Goal: Task Accomplishment & Management: Use online tool/utility

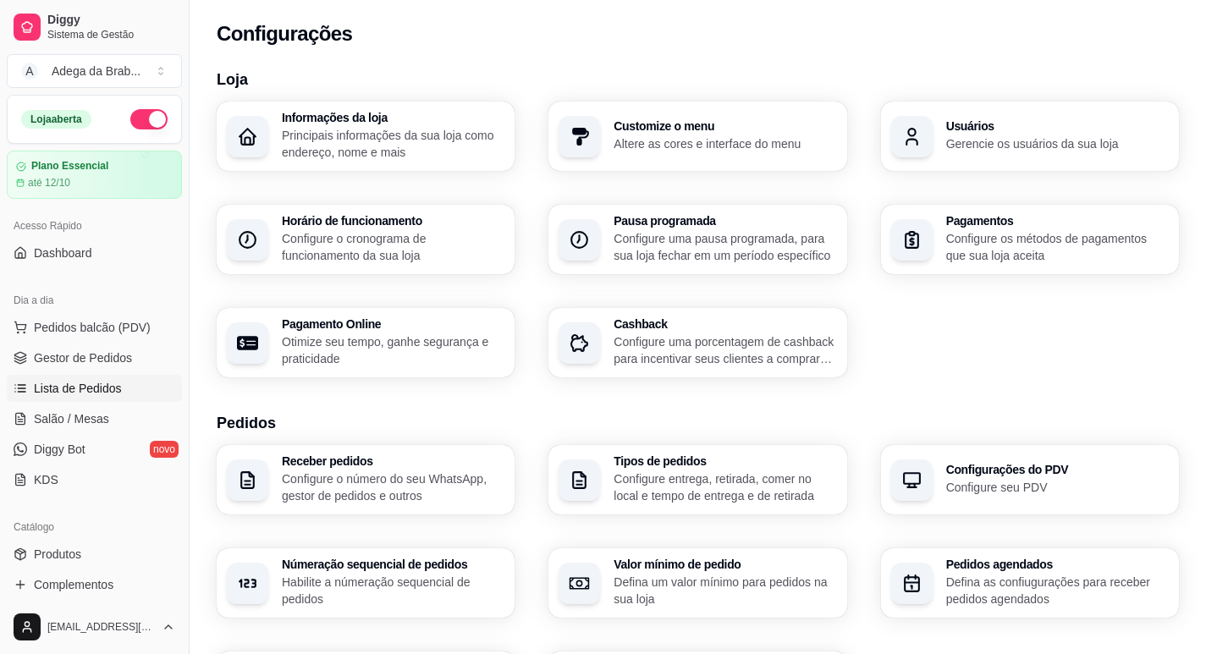
click at [99, 388] on span "Lista de Pedidos" at bounding box center [78, 388] width 88 height 17
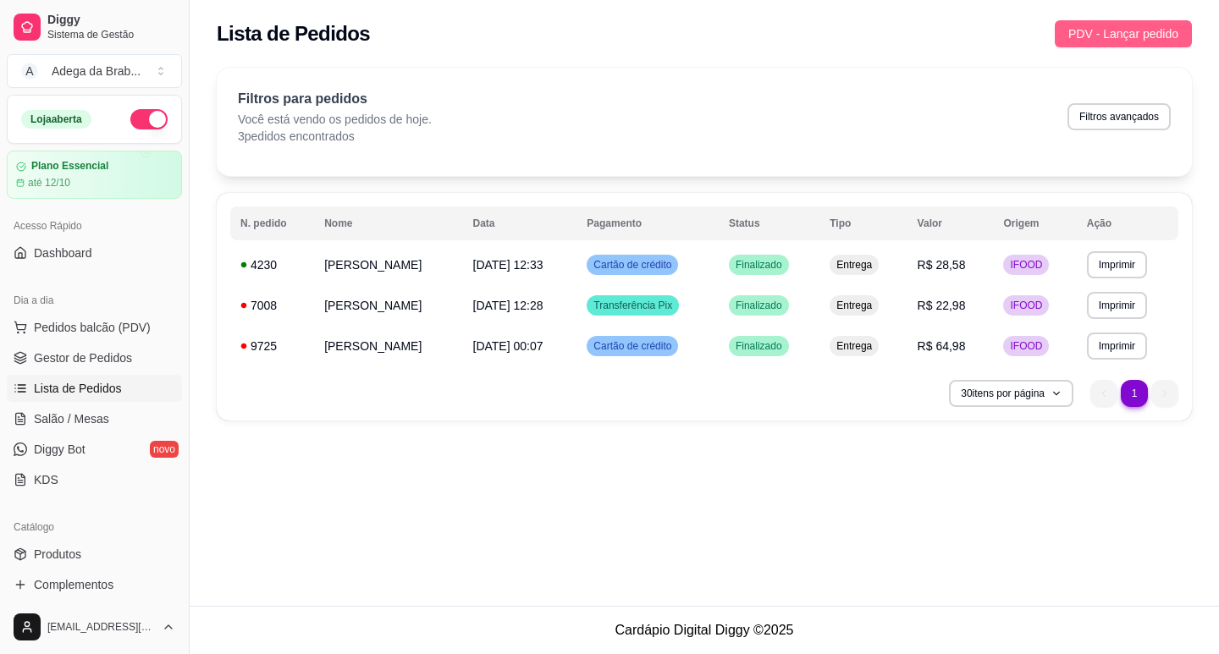
click at [1147, 32] on span "PDV - Lançar pedido" at bounding box center [1123, 34] width 110 height 19
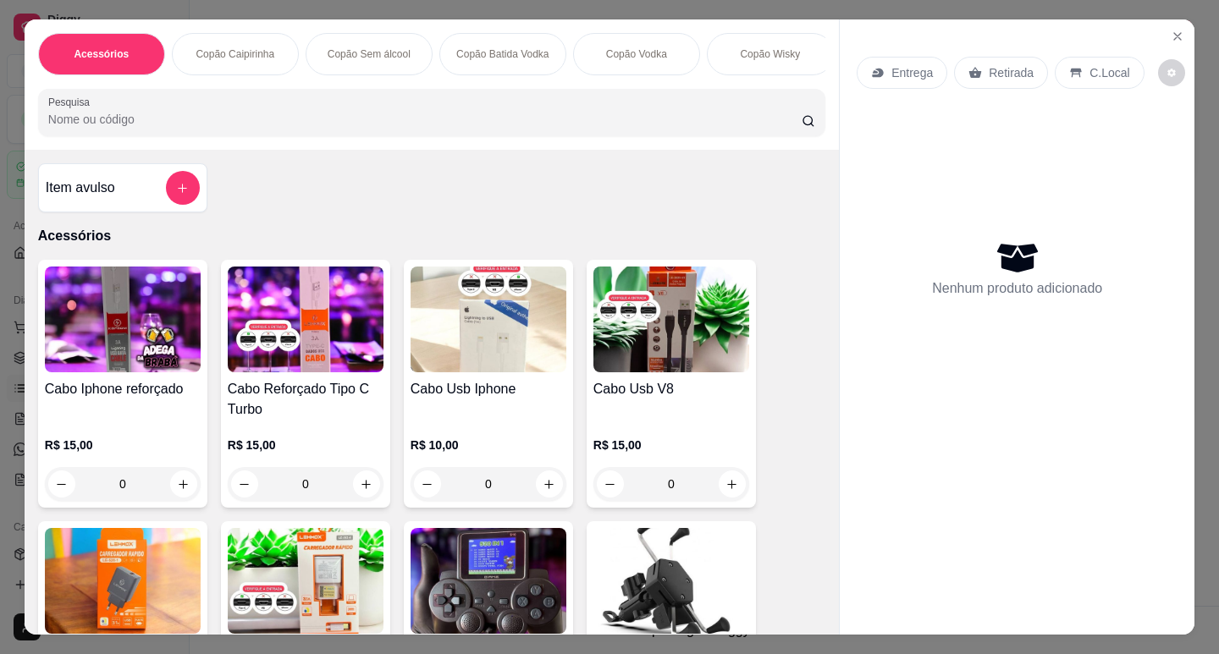
click at [925, 69] on p "Entrega" at bounding box center [912, 72] width 41 height 17
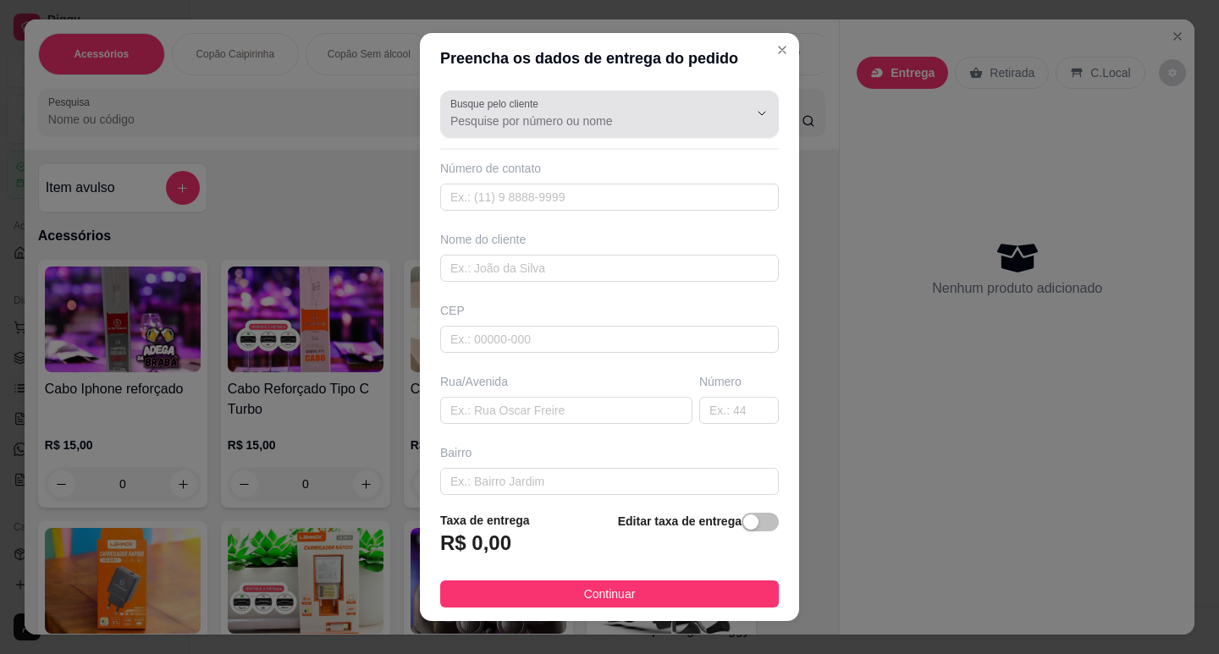
click at [533, 125] on input "Busque pelo cliente" at bounding box center [585, 121] width 271 height 17
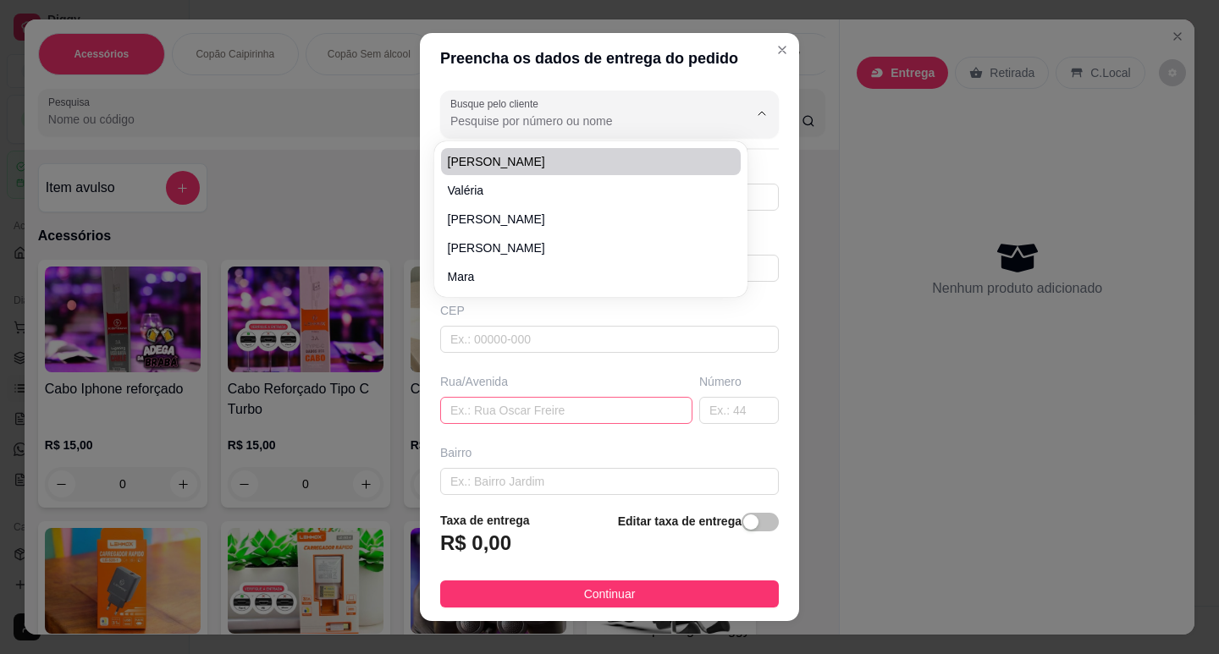
click at [548, 416] on input "text" at bounding box center [566, 410] width 252 height 27
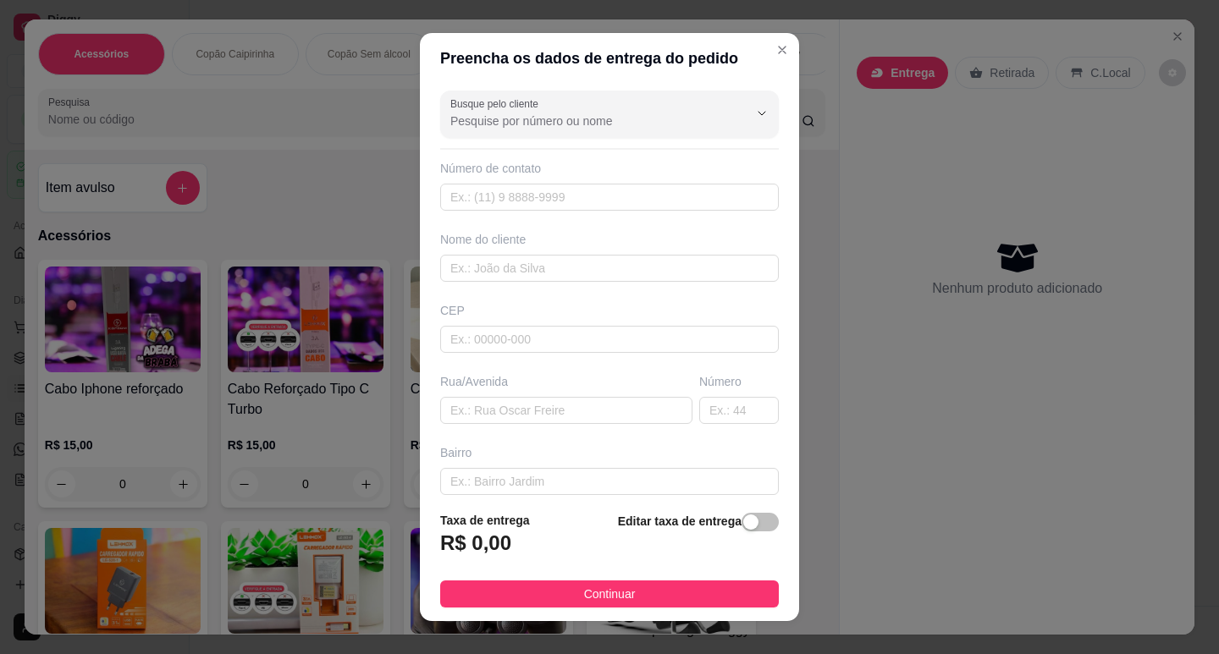
click at [512, 178] on div "Número de contato" at bounding box center [609, 185] width 339 height 51
click at [512, 188] on input "text" at bounding box center [609, 197] width 339 height 27
click at [513, 251] on div "Nome do cliente" at bounding box center [609, 256] width 345 height 51
click at [474, 327] on input "text" at bounding box center [609, 339] width 339 height 27
type input "1340078"
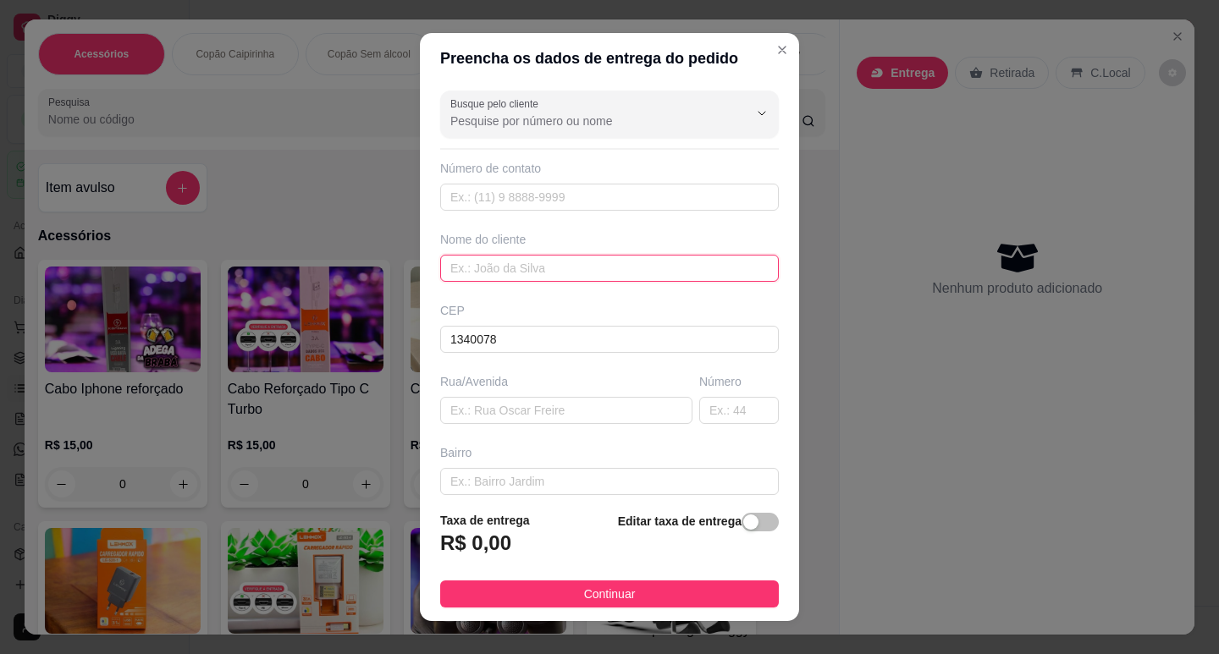
click at [593, 273] on input "text" at bounding box center [609, 268] width 339 height 27
type input "[PERSON_NAME]"
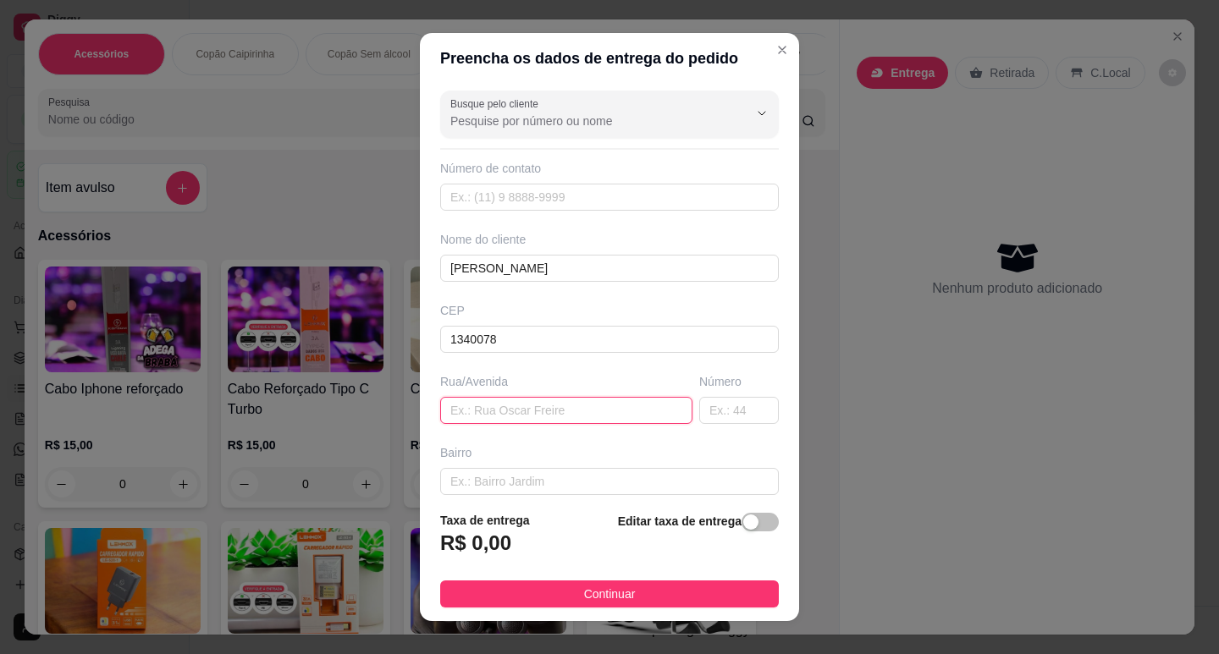
click at [528, 403] on input "text" at bounding box center [566, 410] width 252 height 27
type input "[GEOGRAPHIC_DATA]"
click at [709, 408] on input "text" at bounding box center [739, 410] width 80 height 27
type input "1444"
click at [529, 464] on div "Bairro" at bounding box center [609, 469] width 345 height 51
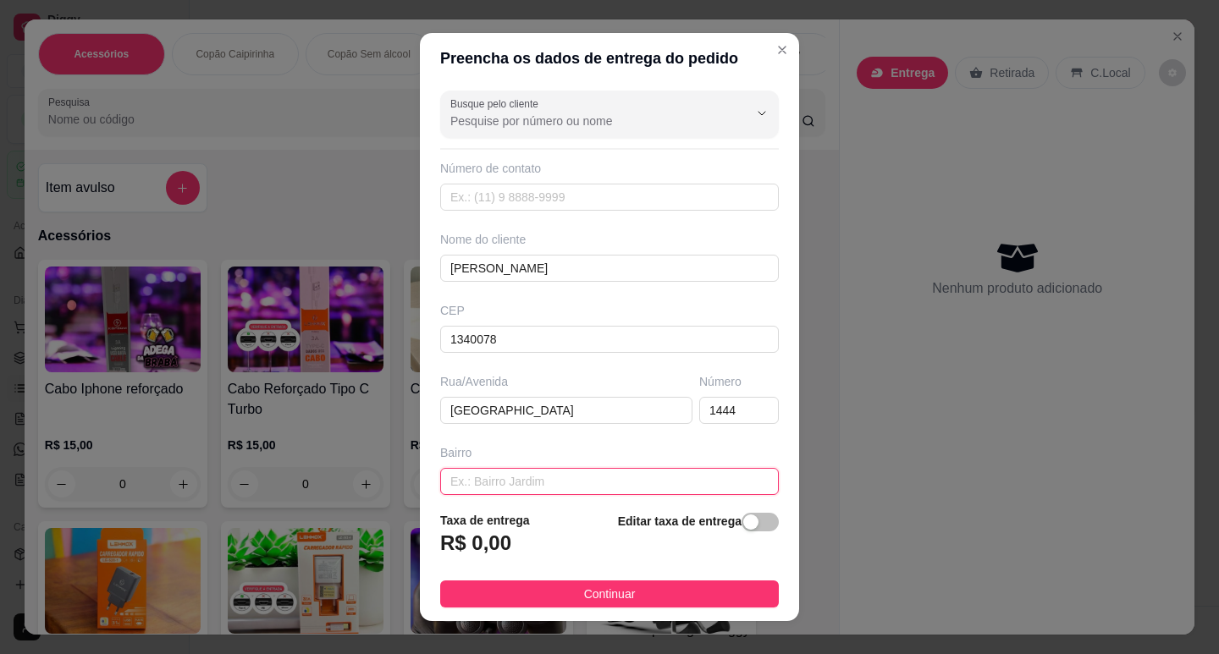
click at [555, 477] on input "text" at bounding box center [609, 481] width 339 height 27
click at [743, 520] on div "button" at bounding box center [750, 522] width 15 height 15
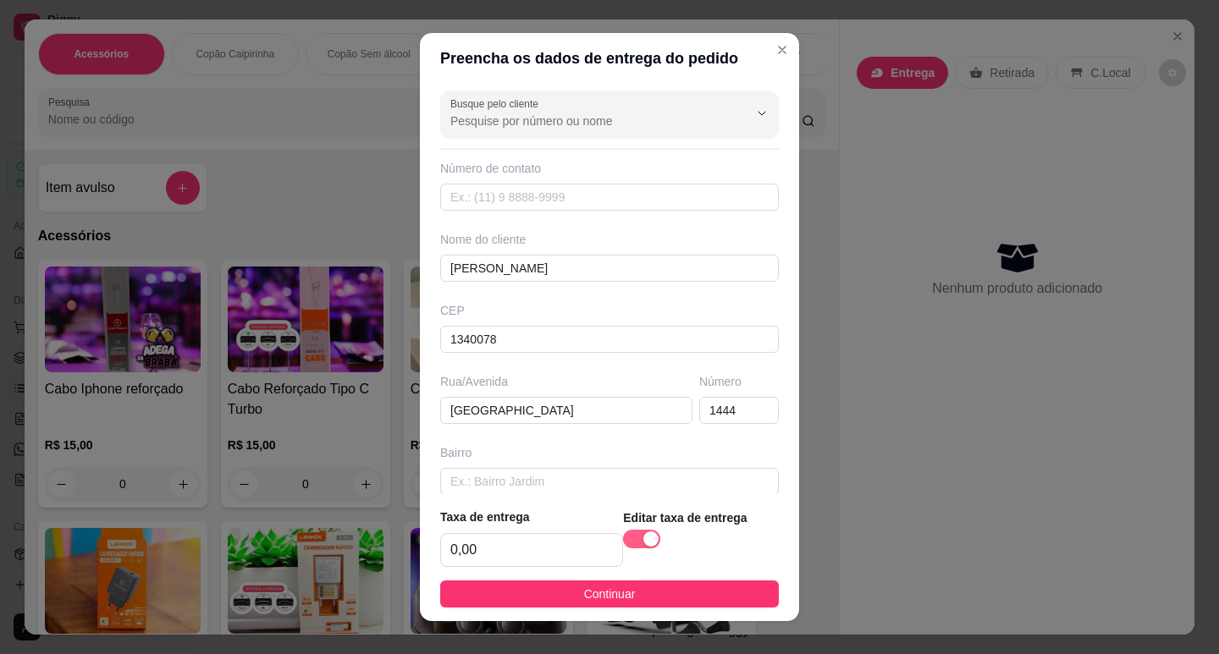
click at [643, 538] on div "button" at bounding box center [650, 539] width 15 height 15
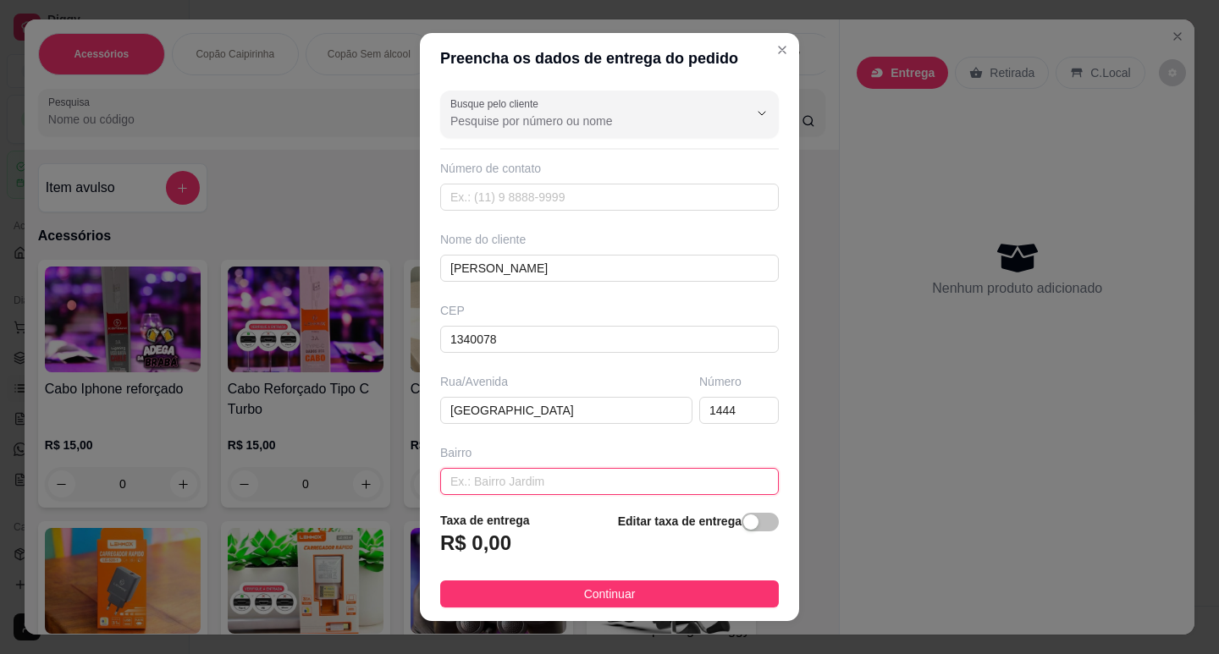
drag, startPoint x: 444, startPoint y: 474, endPoint x: 454, endPoint y: 483, distance: 13.8
click at [445, 474] on input "text" at bounding box center [609, 481] width 339 height 27
type input "[GEOGRAPHIC_DATA]"
click at [680, 158] on div "Busque pelo cliente Número de contato Nome do cliente [PERSON_NAME] [GEOGRAPHIC…" at bounding box center [609, 291] width 379 height 415
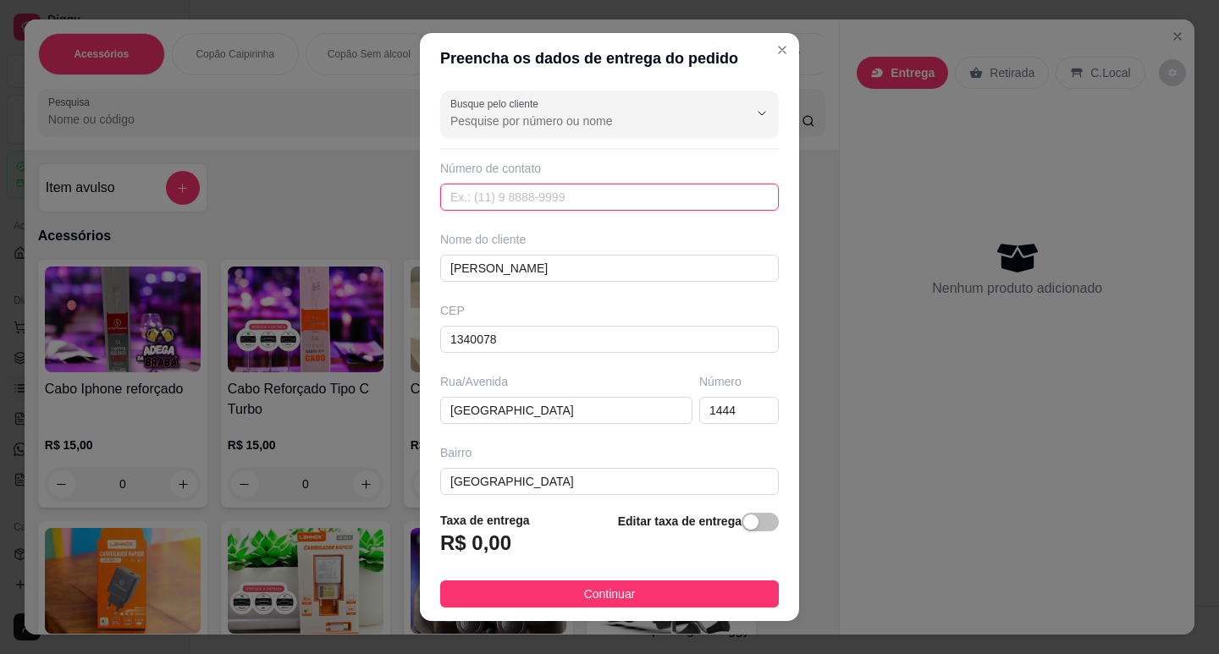
click at [618, 200] on input "text" at bounding box center [609, 197] width 339 height 27
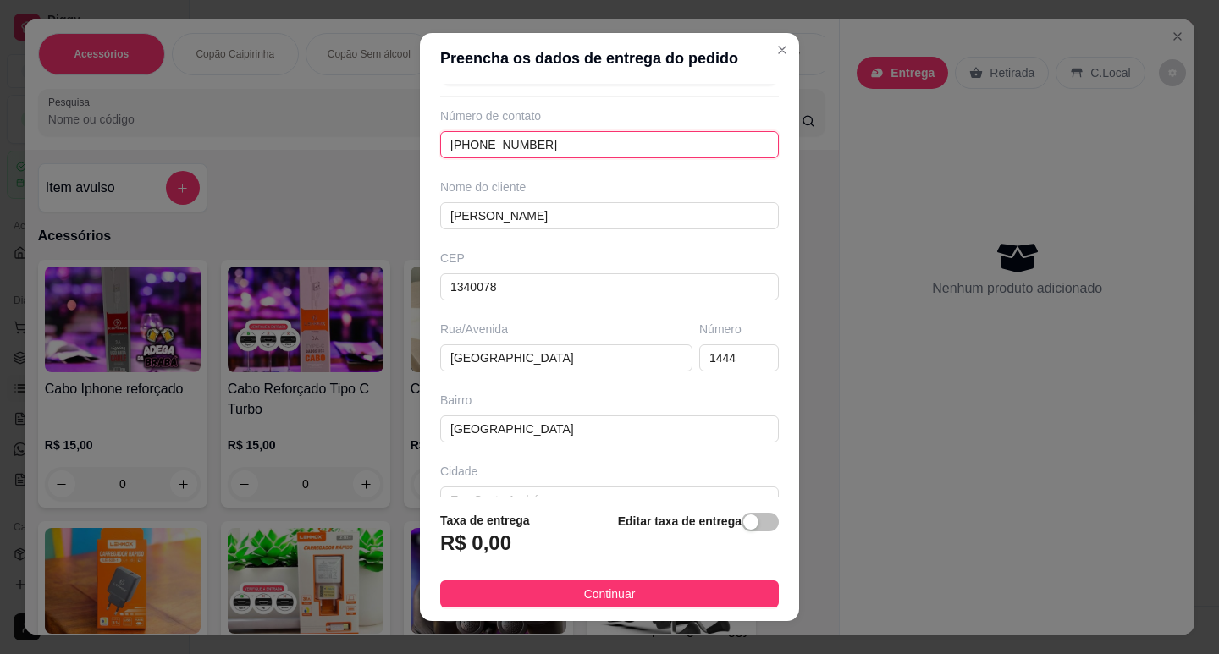
scroll to position [156, 0]
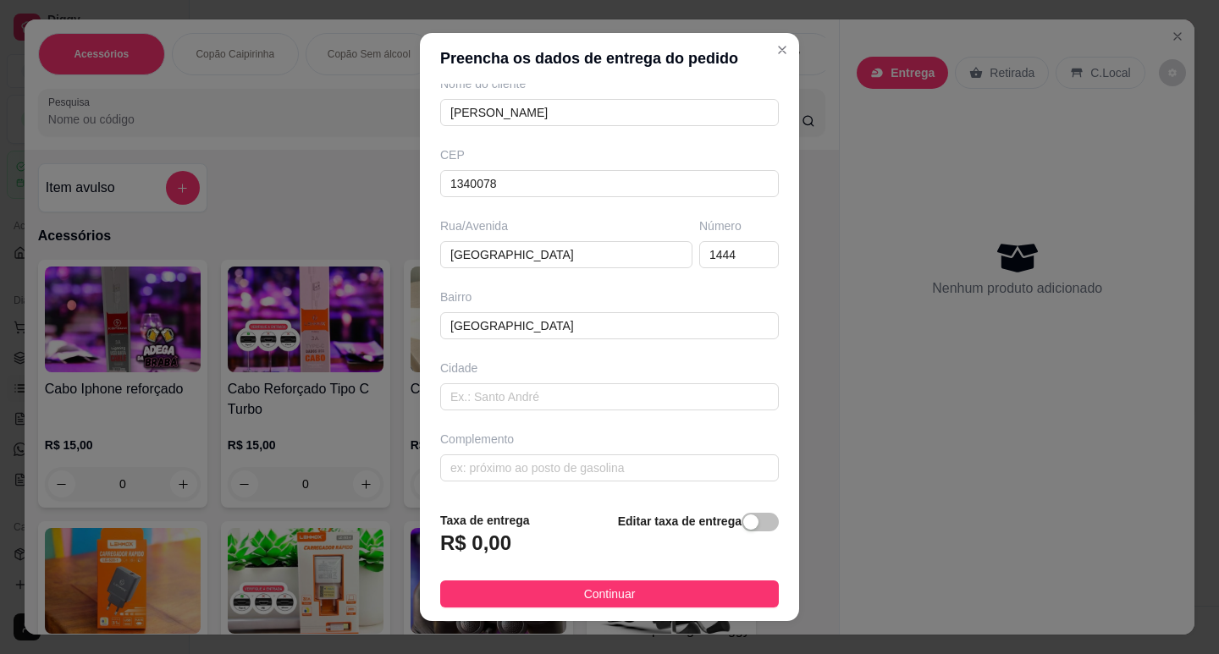
type input "[PHONE_NUMBER]"
click at [520, 380] on div "Cidade" at bounding box center [609, 385] width 345 height 51
click at [483, 403] on input "text" at bounding box center [609, 397] width 339 height 27
type input "campinas"
type input "Casa"
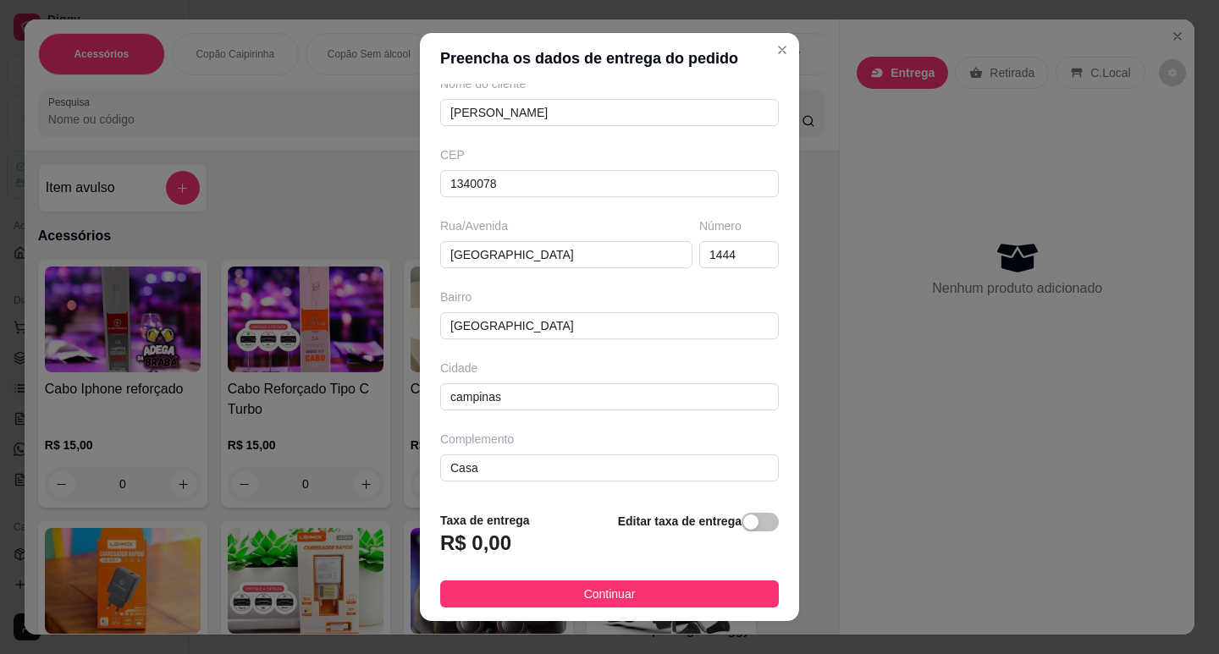
click at [478, 567] on div "R$ 0,00" at bounding box center [485, 548] width 90 height 37
click at [490, 549] on h3 "R$ 0,00" at bounding box center [475, 543] width 71 height 27
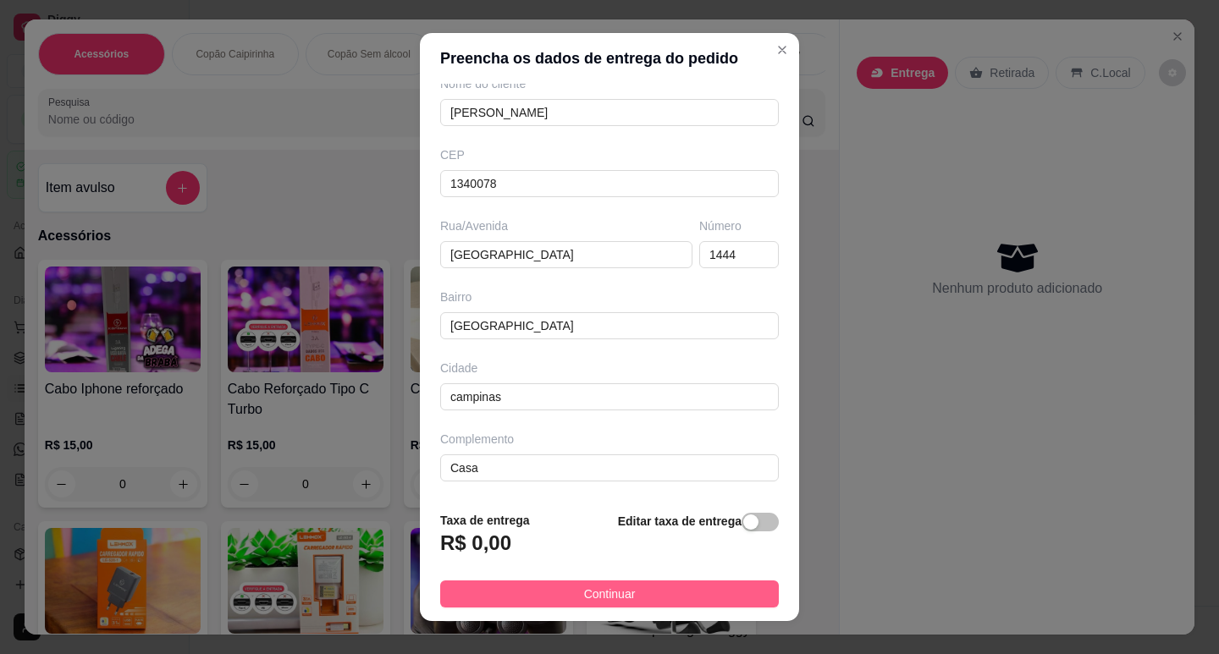
click at [524, 584] on button "Continuar" at bounding box center [609, 594] width 339 height 27
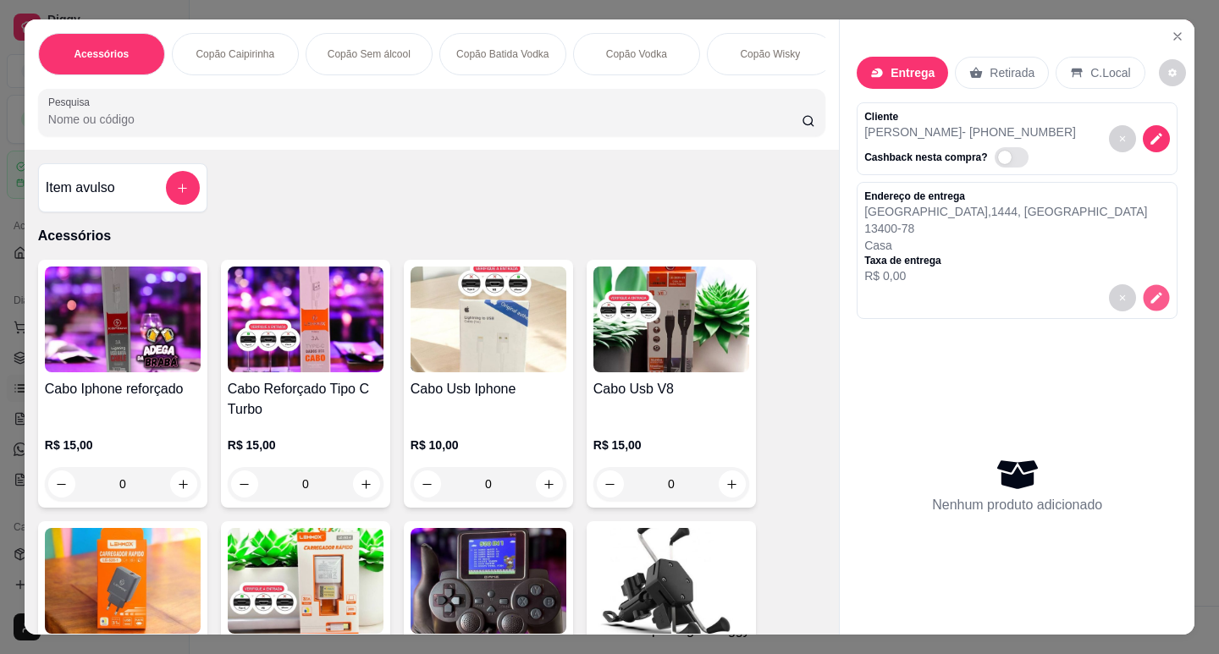
click at [1151, 304] on icon "decrease-product-quantity" at bounding box center [1156, 298] width 11 height 11
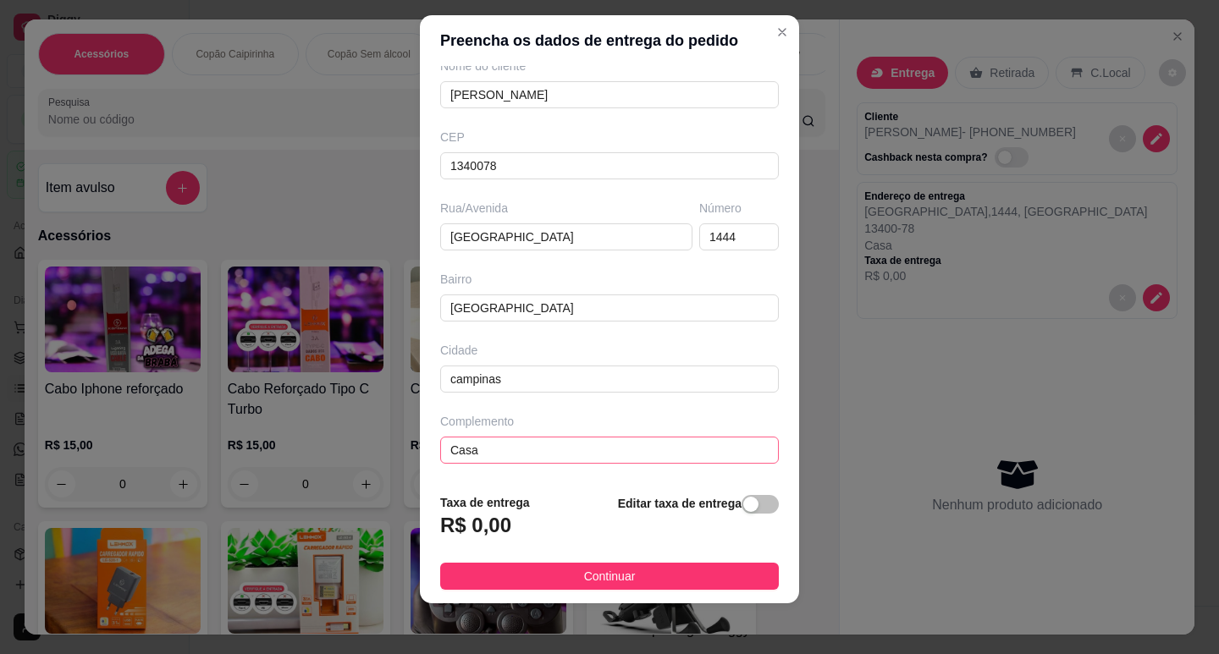
scroll to position [21, 0]
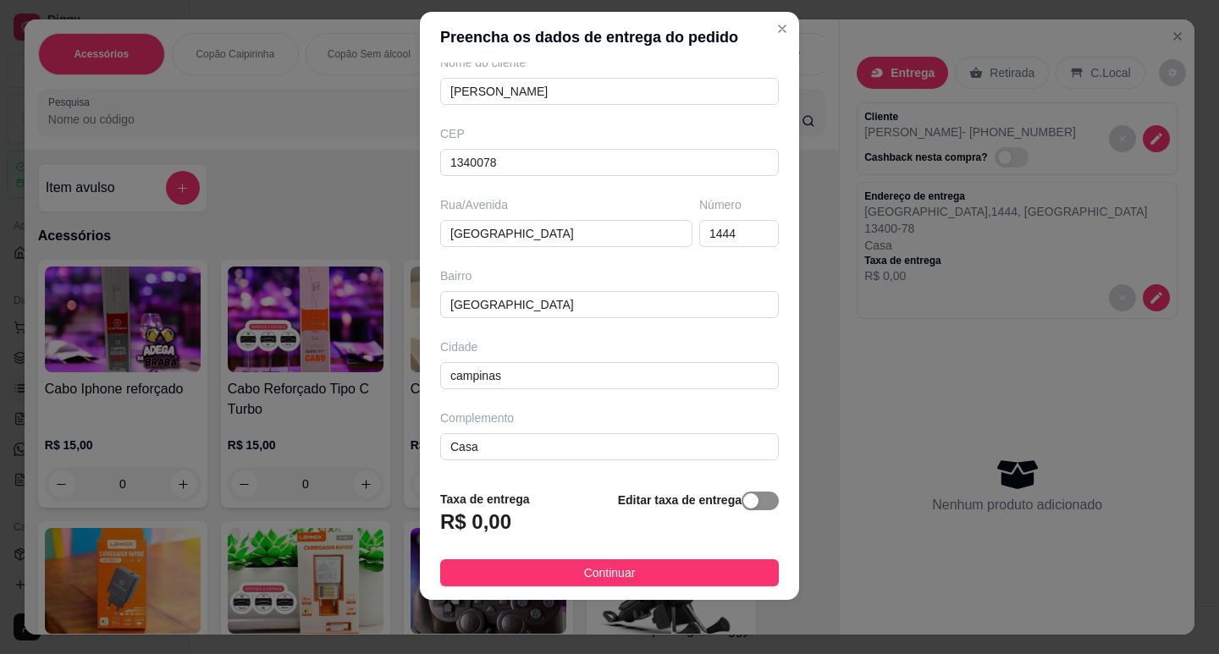
click at [743, 503] on div "button" at bounding box center [750, 501] width 15 height 15
click at [458, 549] on footer "Taxa de entrega 0,00 Editar taxa de entrega Continuar" at bounding box center [609, 536] width 379 height 127
click at [483, 532] on input "0,00" at bounding box center [531, 529] width 181 height 32
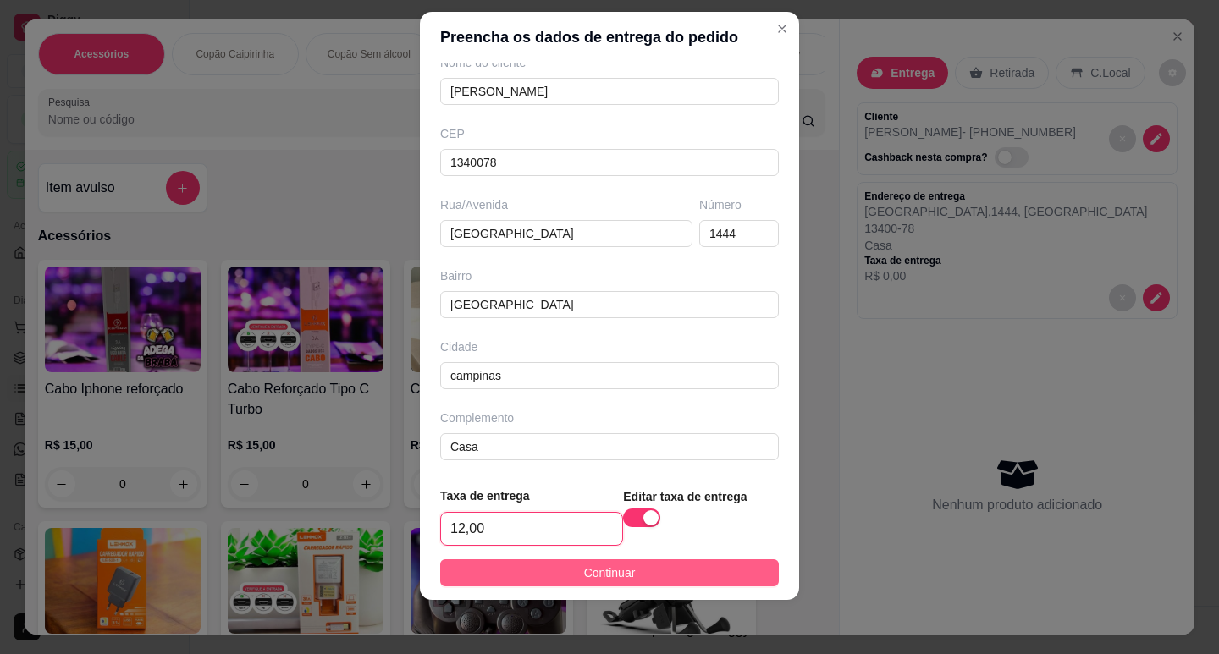
type input "12,00"
click at [685, 564] on button "Continuar" at bounding box center [609, 573] width 339 height 27
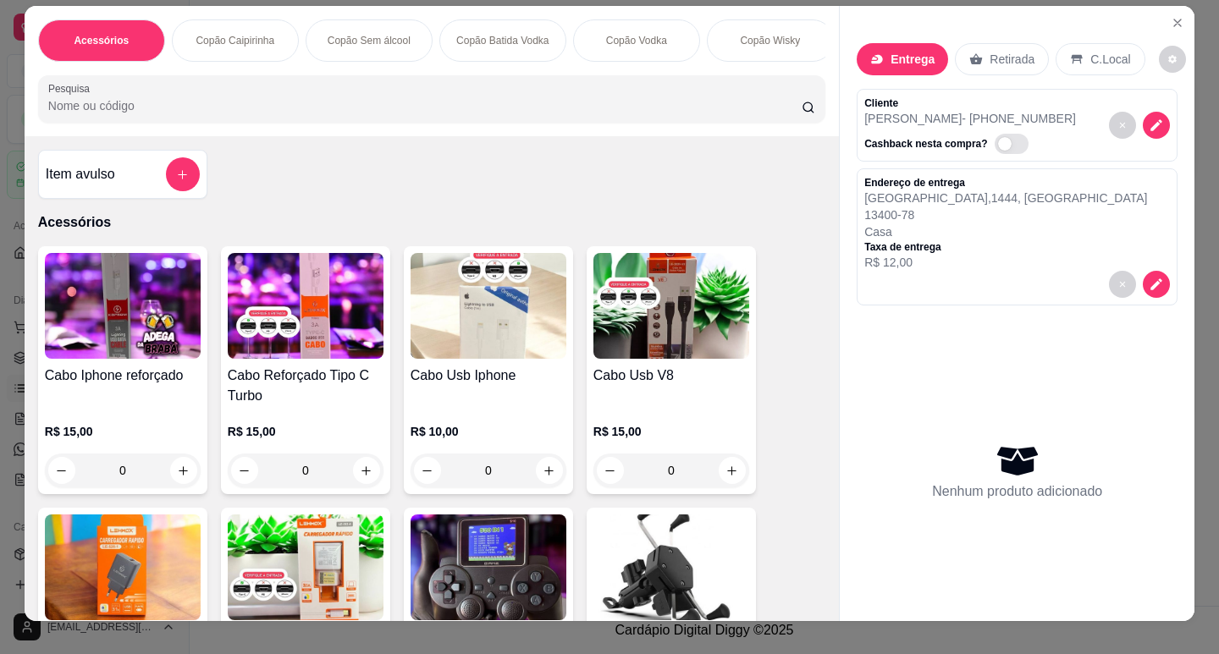
scroll to position [0, 0]
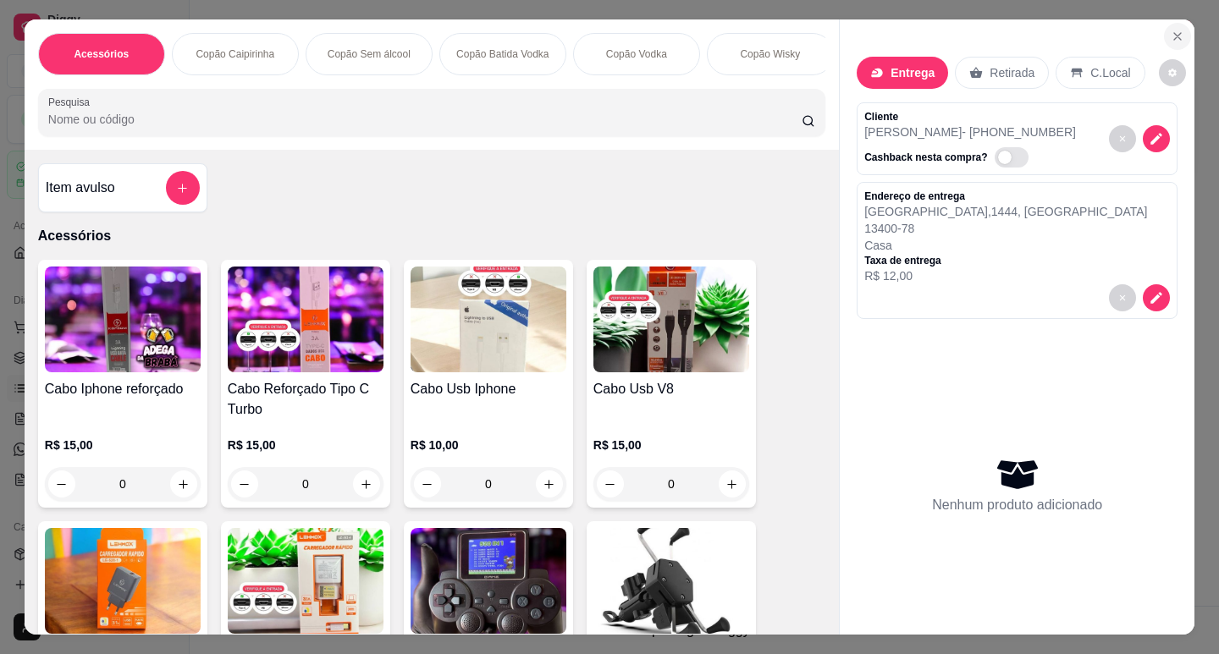
click at [1177, 30] on icon "Close" at bounding box center [1178, 37] width 14 height 14
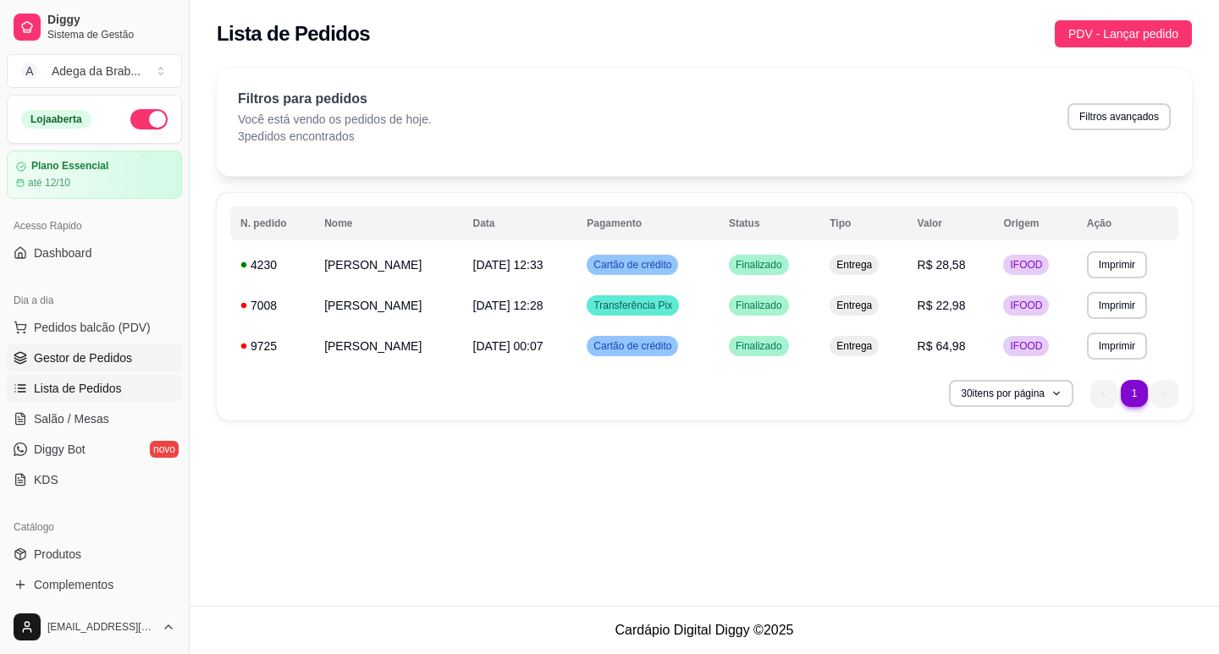
click at [86, 362] on span "Gestor de Pedidos" at bounding box center [83, 358] width 98 height 17
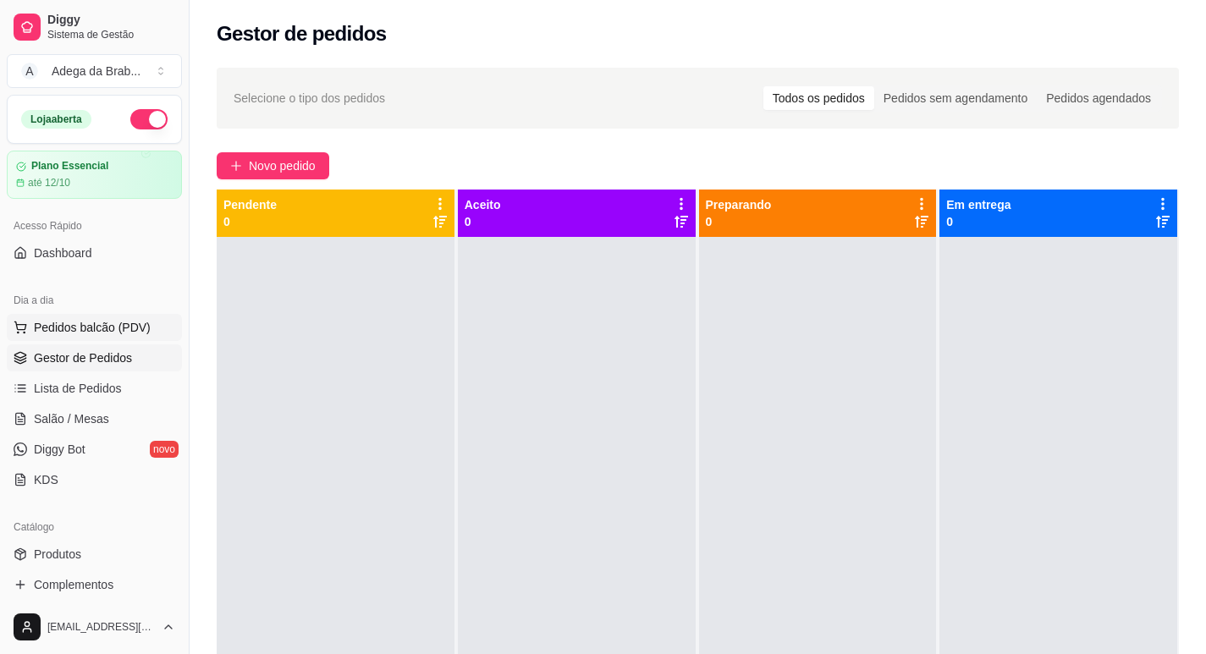
click at [97, 332] on span "Pedidos balcão (PDV)" at bounding box center [92, 327] width 117 height 17
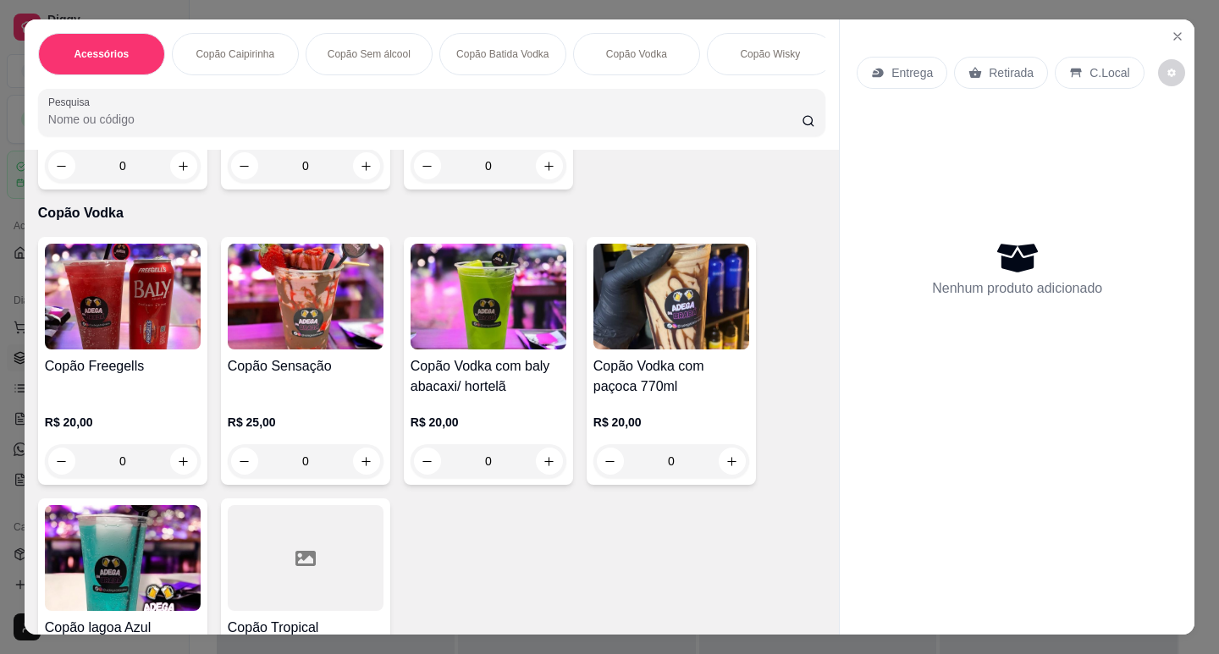
scroll to position [1355, 0]
